Goal: Information Seeking & Learning: Check status

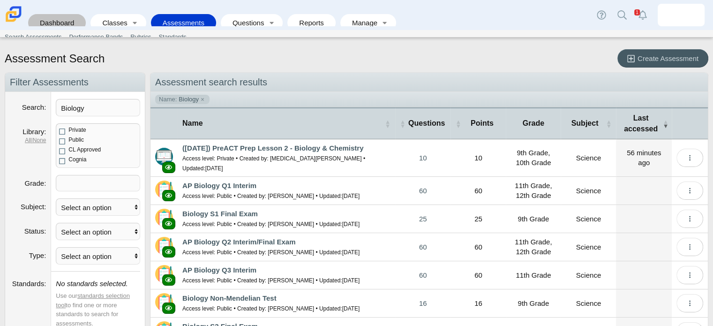
click at [71, 14] on link "Dashboard" at bounding box center [57, 22] width 48 height 17
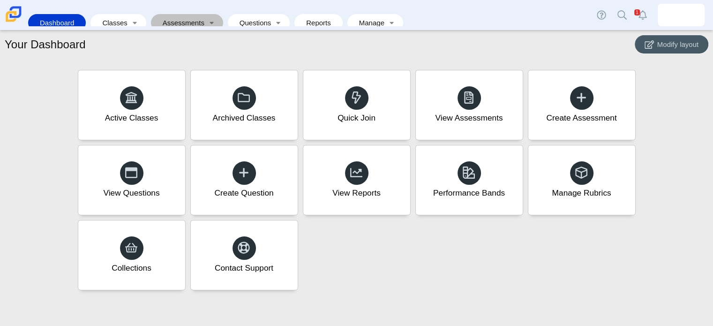
click at [182, 14] on link "Assessments" at bounding box center [181, 22] width 50 height 17
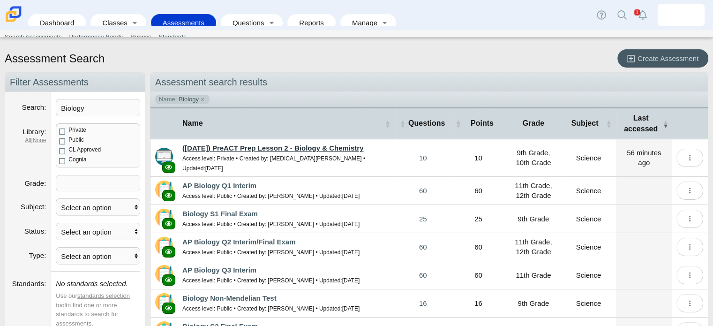
click at [260, 146] on link "([DATE]) PreACT Prep Lesson 2 - Biology & Chemistry" at bounding box center [272, 148] width 181 height 8
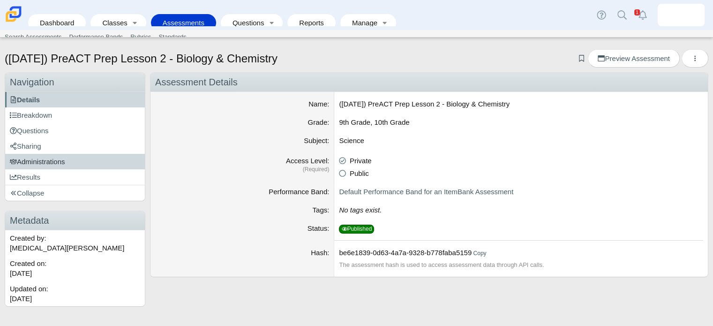
click at [56, 159] on span "Administrations" at bounding box center [37, 162] width 55 height 8
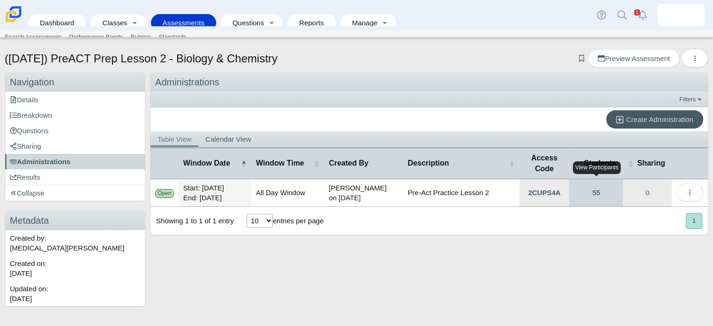
click at [603, 192] on link "55" at bounding box center [596, 192] width 54 height 27
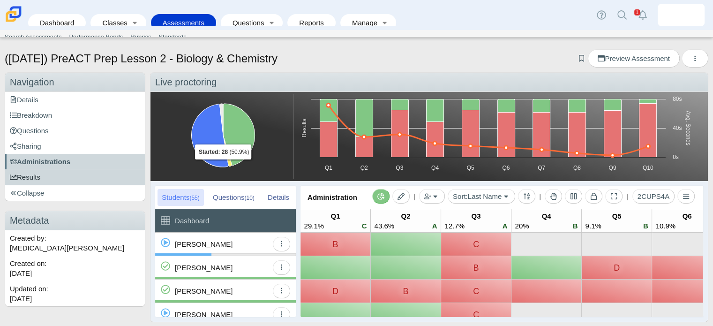
click at [21, 179] on span "Results" at bounding box center [25, 177] width 30 height 8
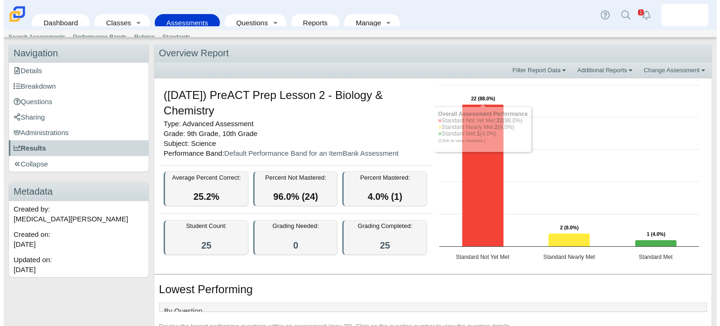
scroll to position [30, 0]
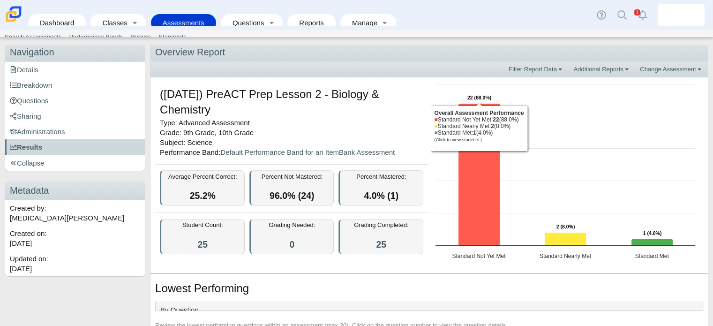
click at [482, 184] on icon "Standard Not Yet Met, 22. Overall Assessment Performance." at bounding box center [479, 174] width 42 height 142
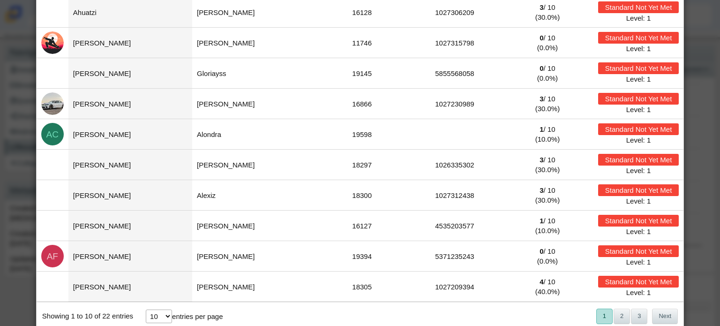
scroll to position [113, 0]
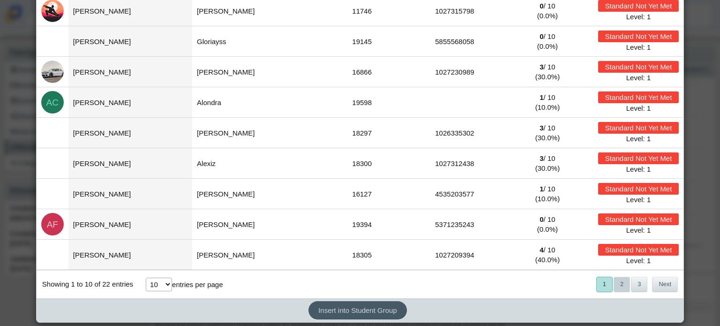
click at [614, 283] on button "2" at bounding box center [622, 284] width 16 height 15
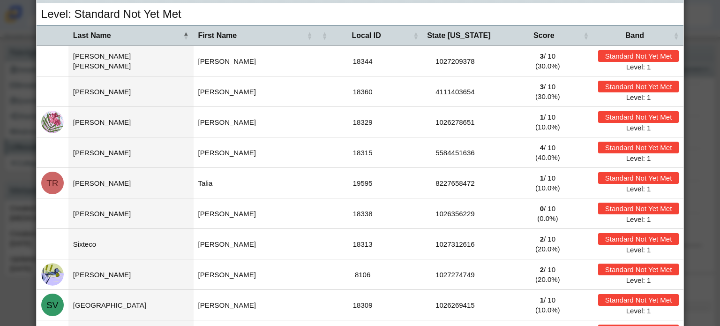
scroll to position [21, 0]
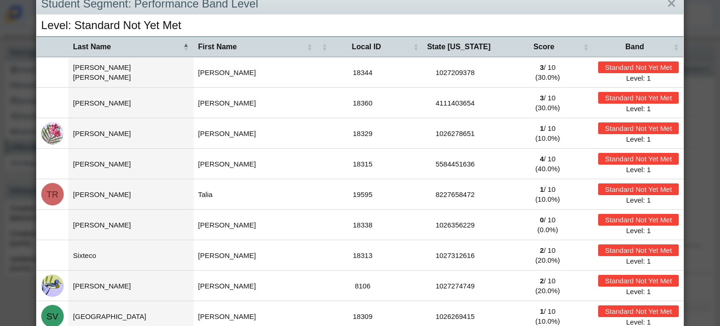
click at [55, 135] on img at bounding box center [52, 133] width 23 height 23
click at [606, 126] on div "Standard Not Yet Met" at bounding box center [638, 128] width 81 height 12
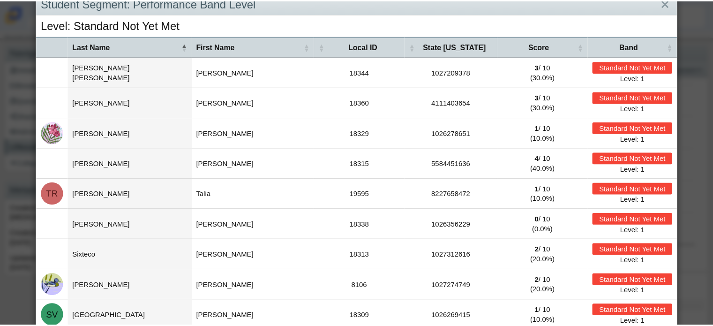
scroll to position [0, 0]
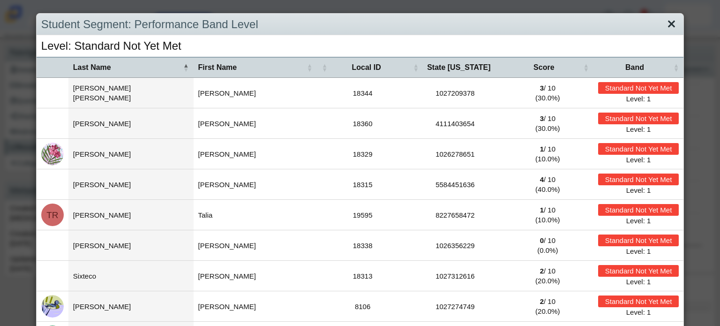
click at [665, 31] on link "Close" at bounding box center [672, 24] width 15 height 16
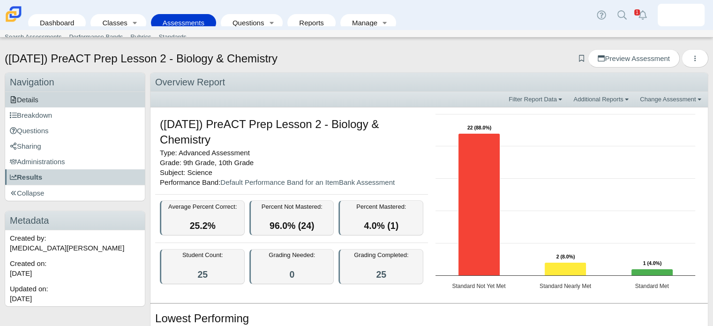
click at [50, 102] on link "Details" at bounding box center [75, 99] width 140 height 15
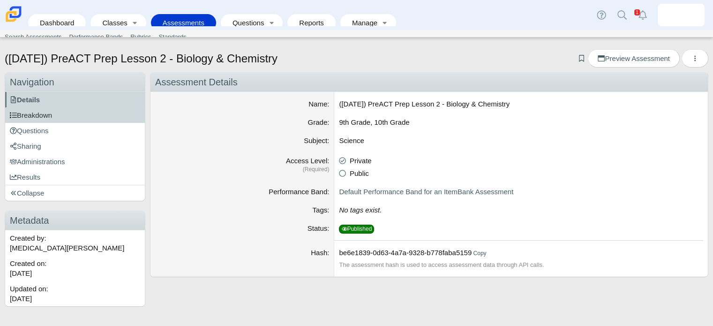
click at [51, 113] on span "Breakdown" at bounding box center [31, 115] width 42 height 8
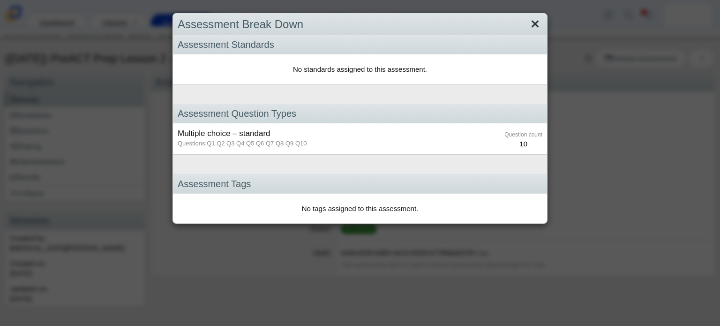
click at [534, 20] on link "Close" at bounding box center [535, 24] width 15 height 16
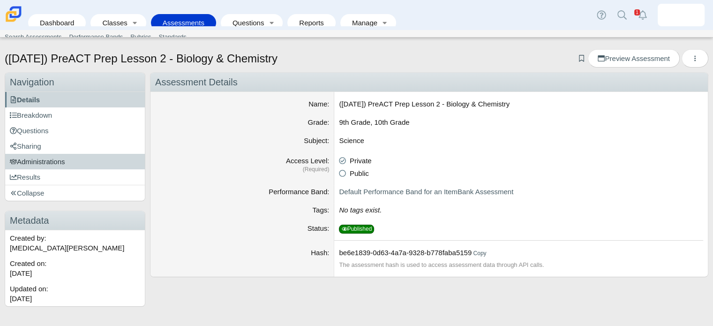
click at [38, 165] on span "Administrations" at bounding box center [37, 162] width 55 height 8
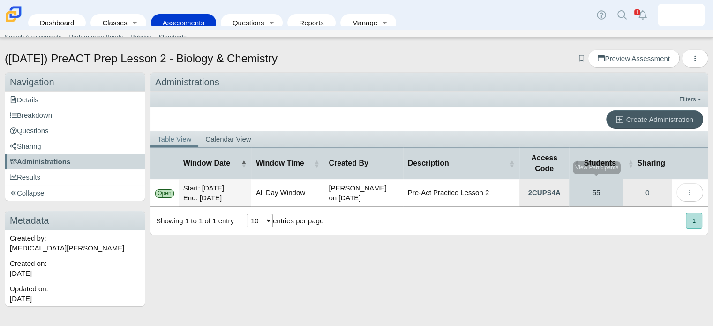
click at [604, 183] on link "55" at bounding box center [596, 192] width 54 height 27
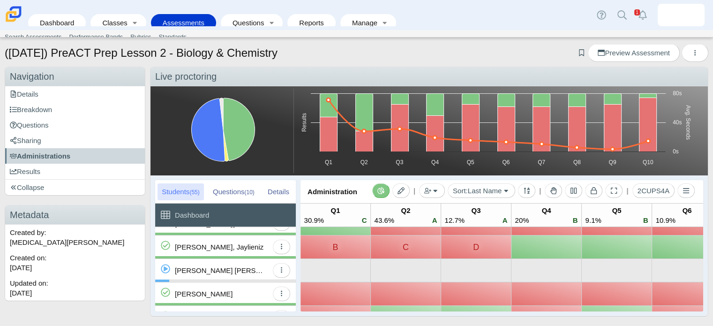
click at [269, 191] on div "Details" at bounding box center [279, 191] width 30 height 17
